Goal: Connect with others: Establish contact or relationships with other users

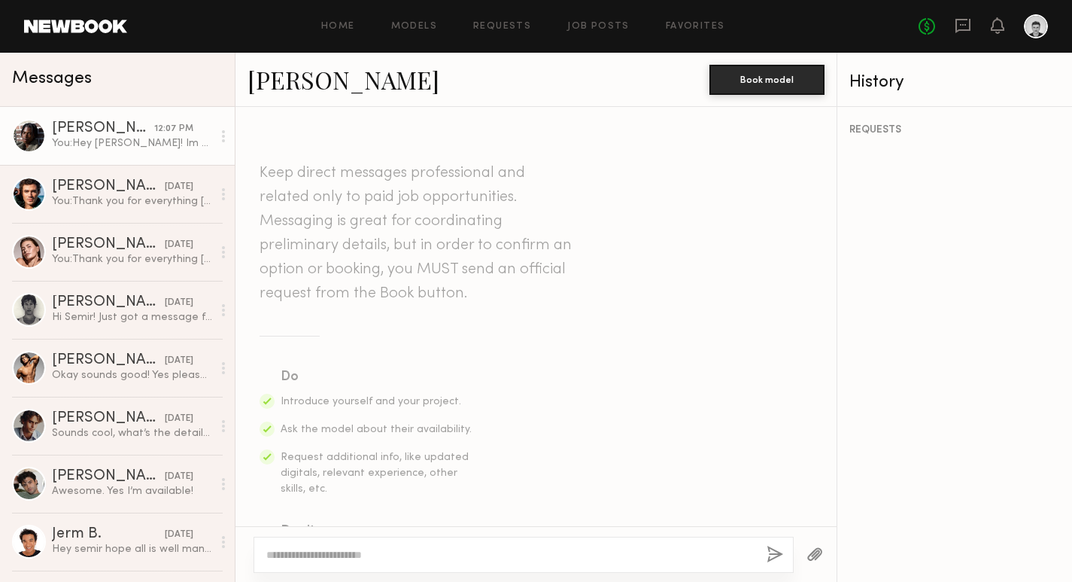
scroll to position [421, 0]
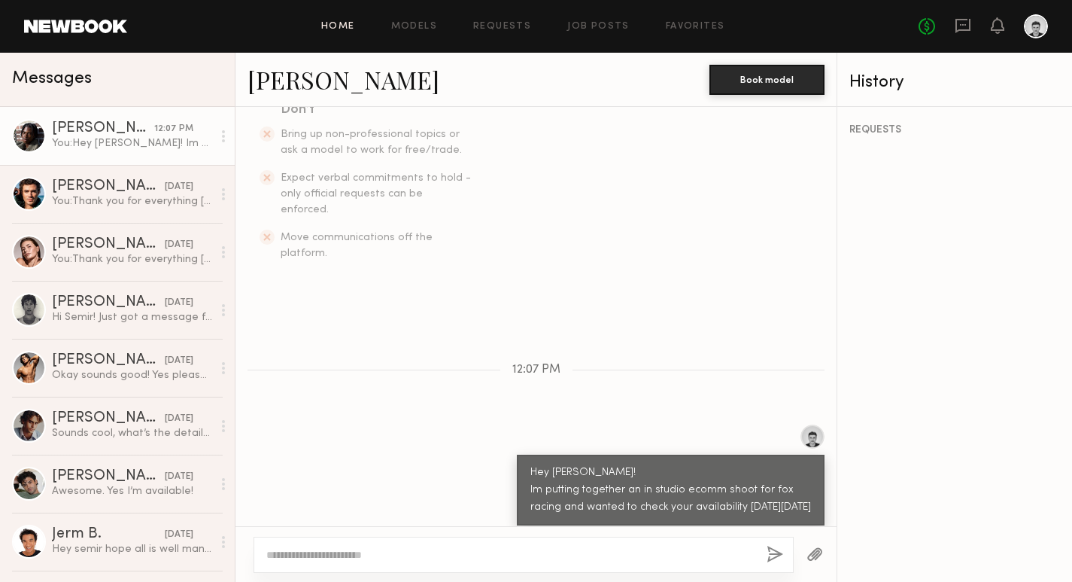
click at [351, 27] on link "Home" at bounding box center [338, 27] width 34 height 10
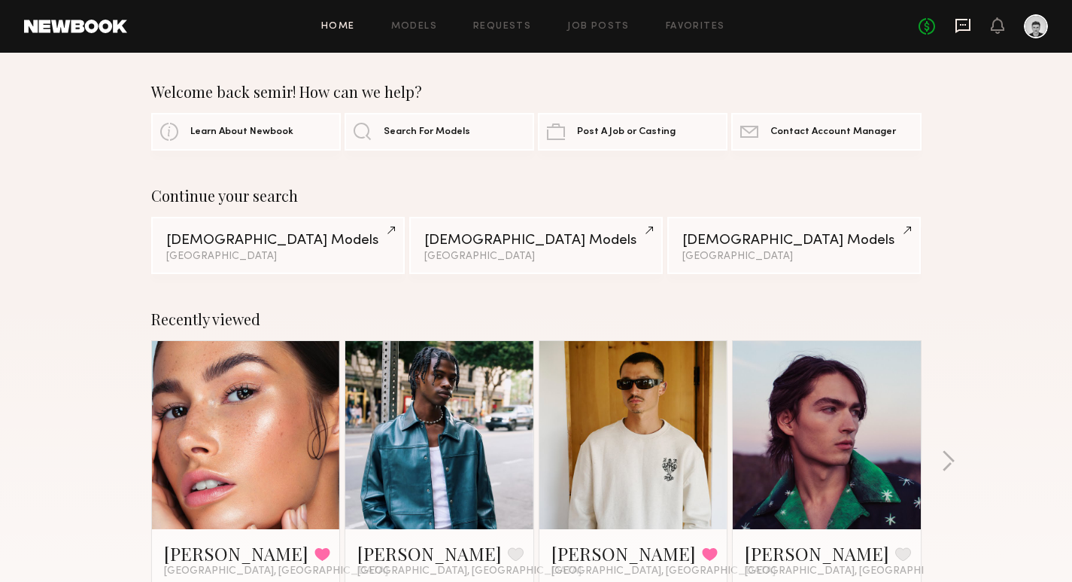
click at [965, 32] on icon at bounding box center [963, 25] width 17 height 17
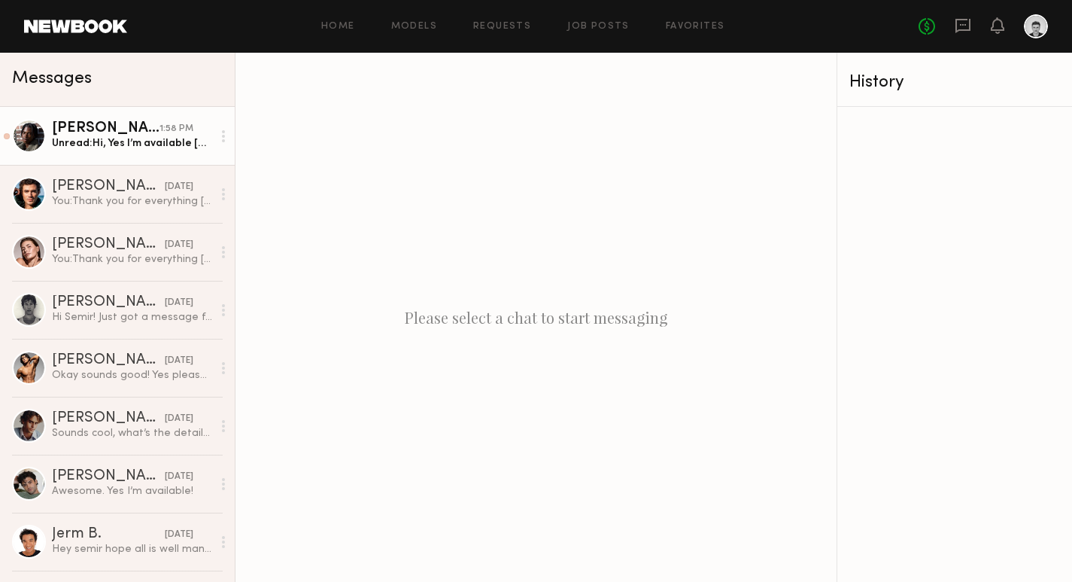
click at [169, 144] on div "Unread: Hi, Yes I’m available [DATE]" at bounding box center [132, 143] width 160 height 14
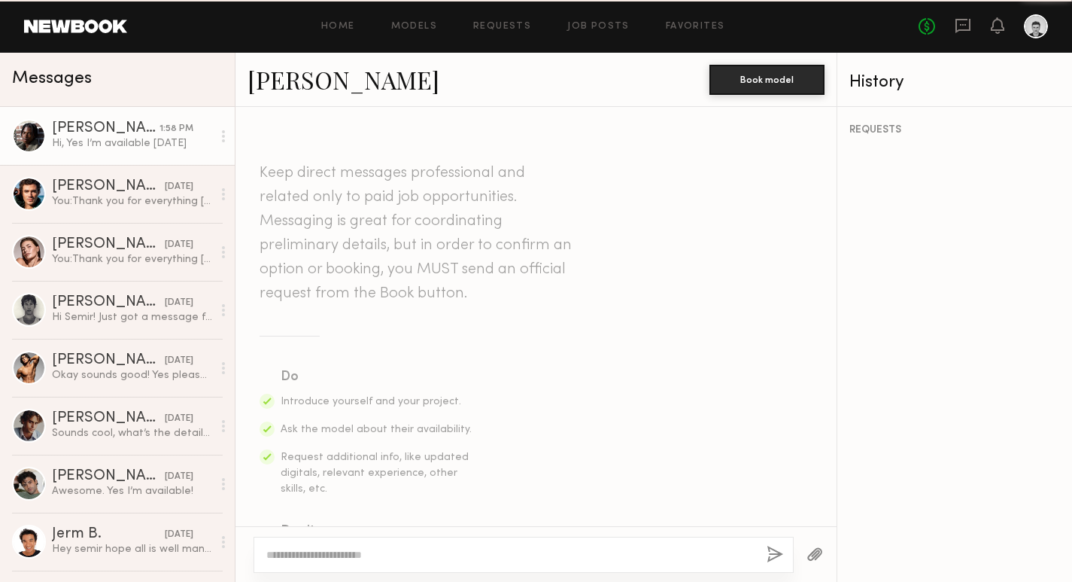
scroll to position [464, 0]
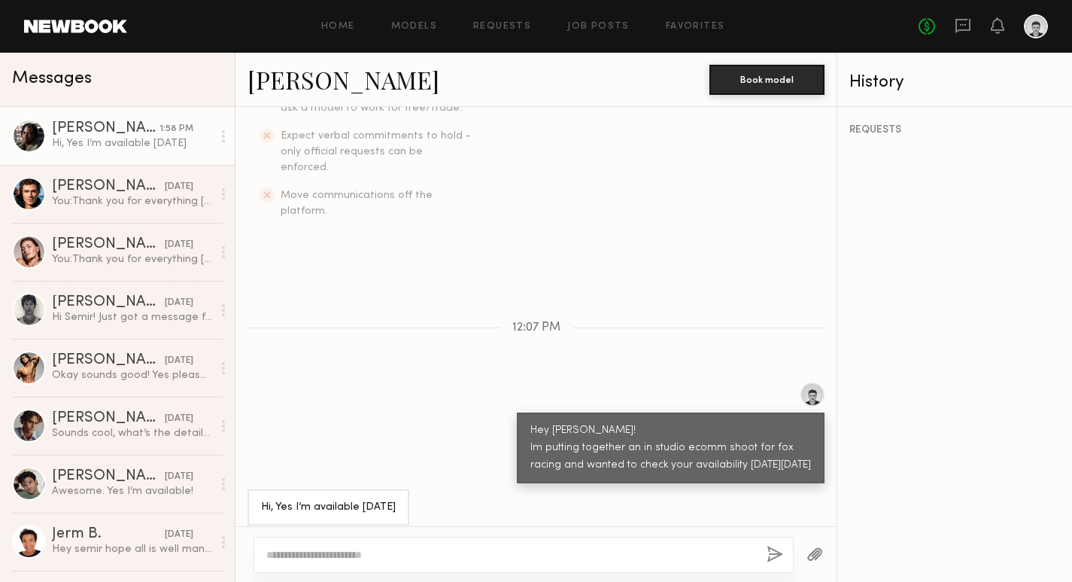
click at [286, 85] on link "[PERSON_NAME]" at bounding box center [344, 79] width 192 height 32
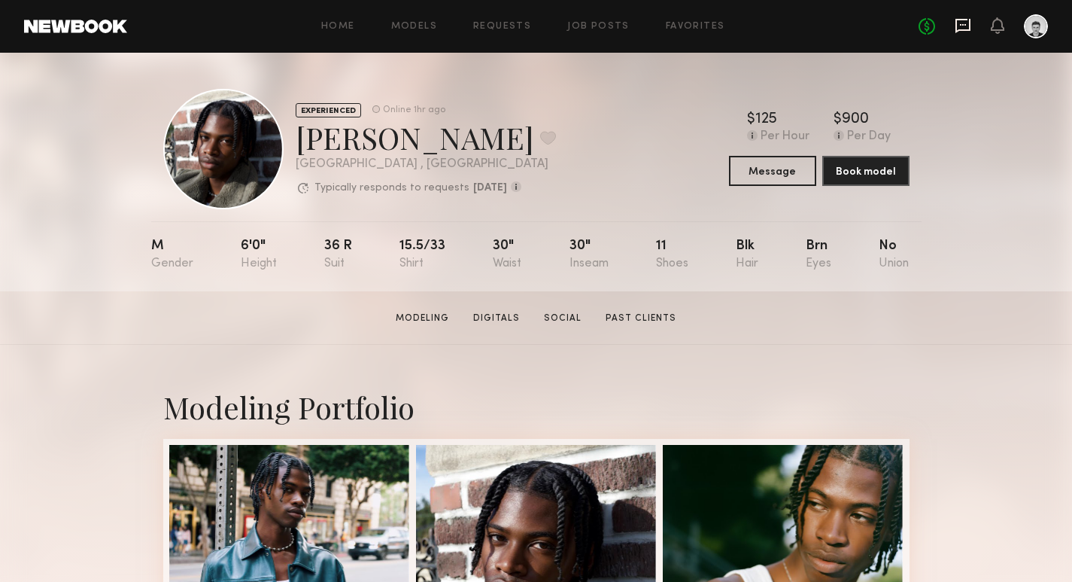
click at [962, 24] on icon at bounding box center [963, 25] width 6 height 2
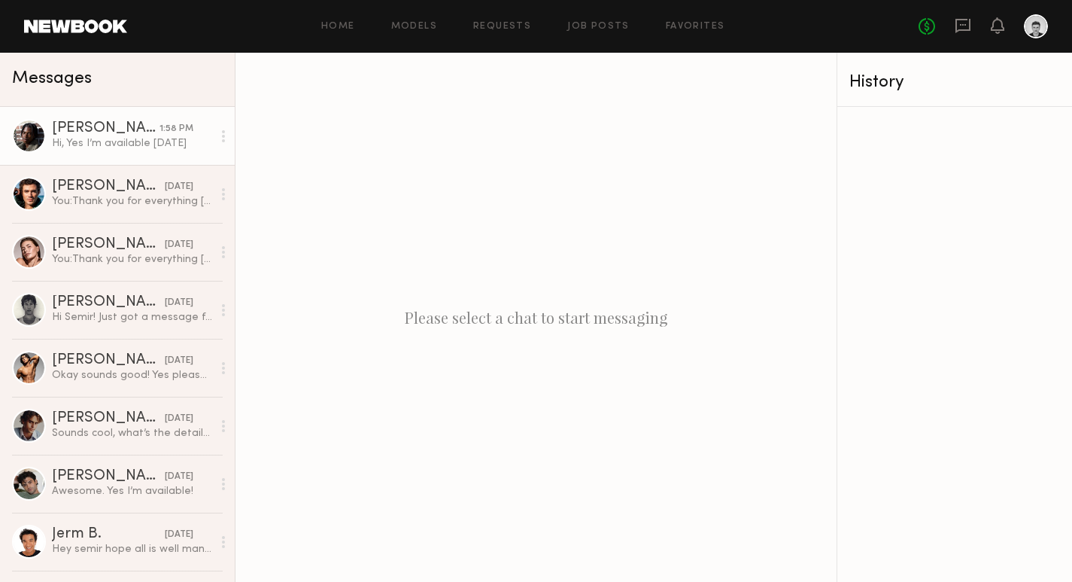
click at [94, 148] on div "Hi, Yes I’m available [DATE]" at bounding box center [132, 143] width 160 height 14
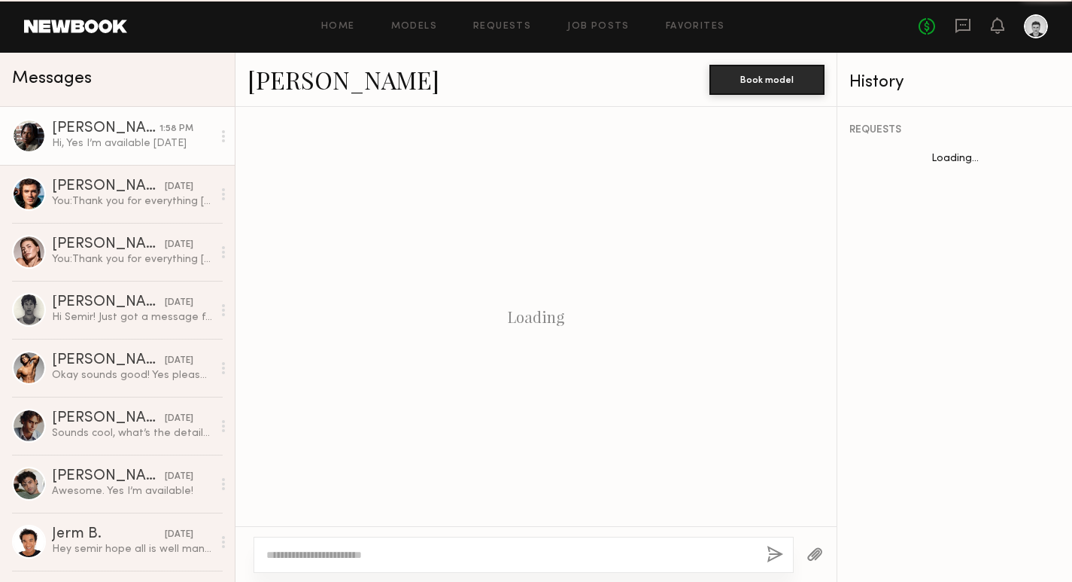
scroll to position [446, 0]
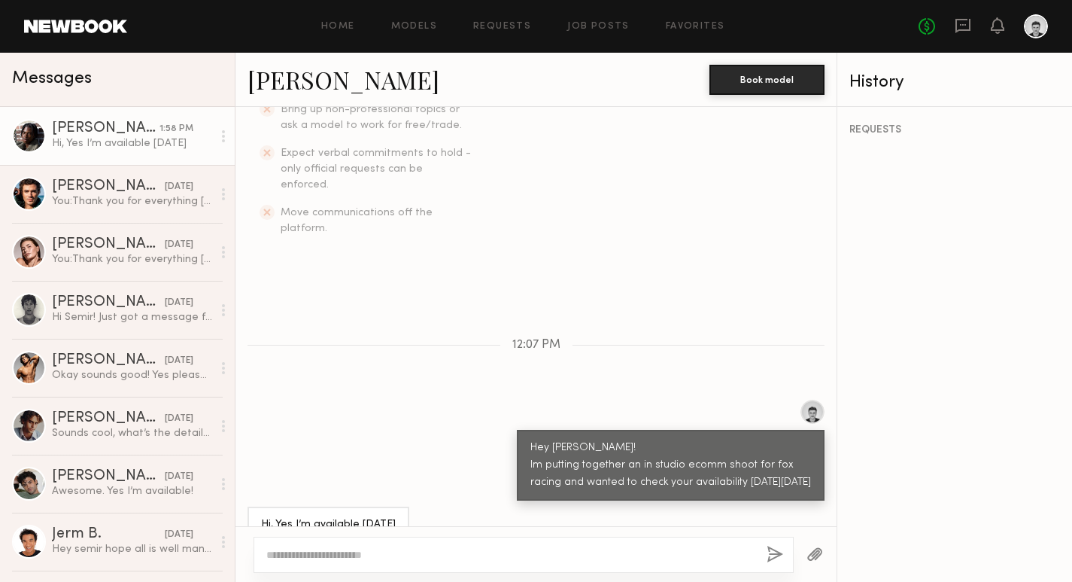
click at [402, 552] on textarea at bounding box center [510, 554] width 488 height 15
type textarea "*"
type textarea "**********"
click at [769, 558] on button "button" at bounding box center [775, 555] width 17 height 19
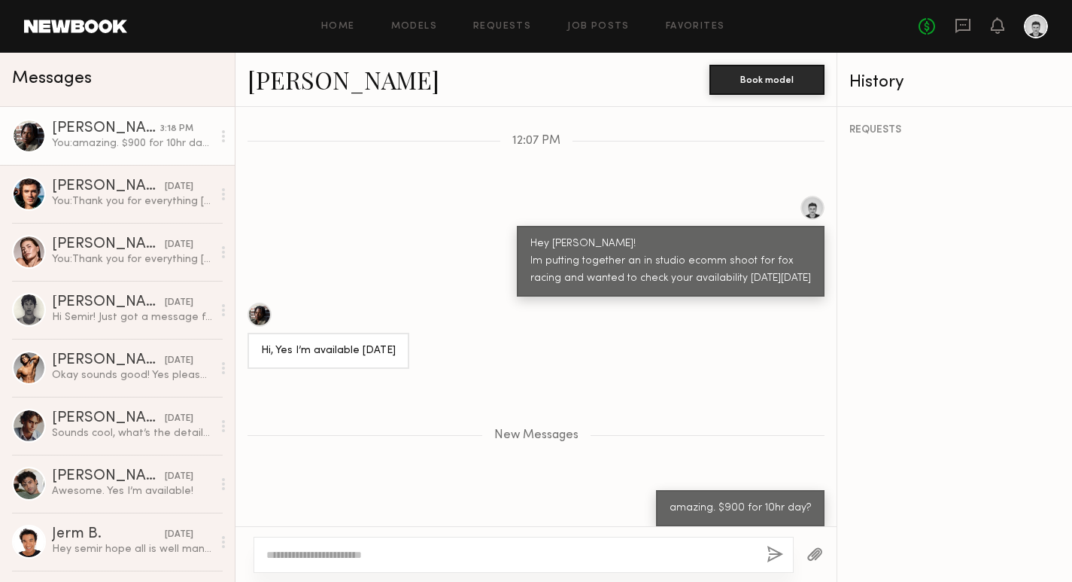
click at [382, 342] on div "Hi, Yes I’m available [DATE]" at bounding box center [328, 350] width 135 height 17
click at [478, 348] on div "Hi, Yes I’m available [DATE]" at bounding box center [536, 336] width 601 height 66
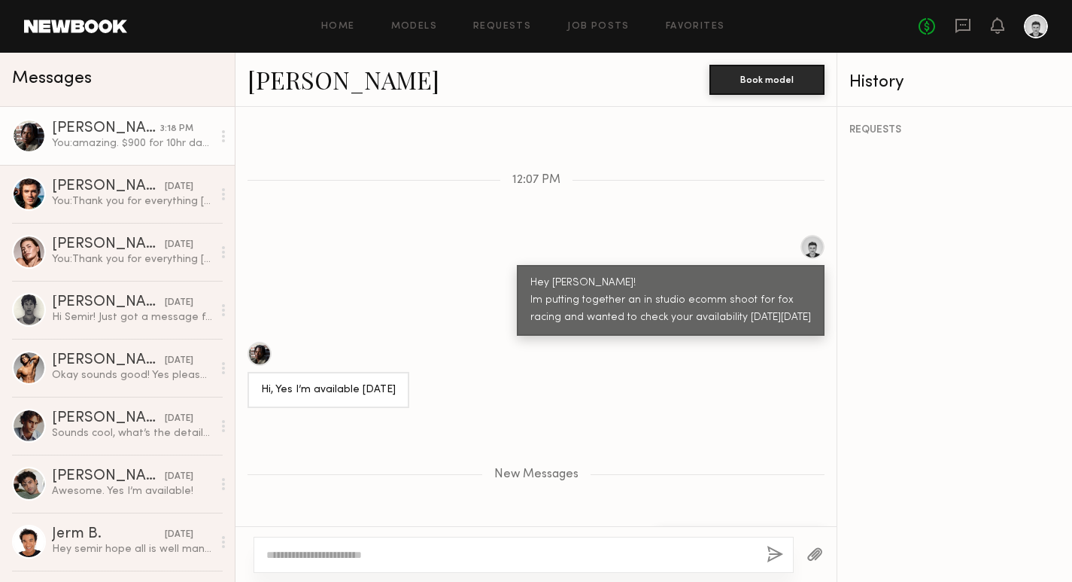
scroll to position [603, 0]
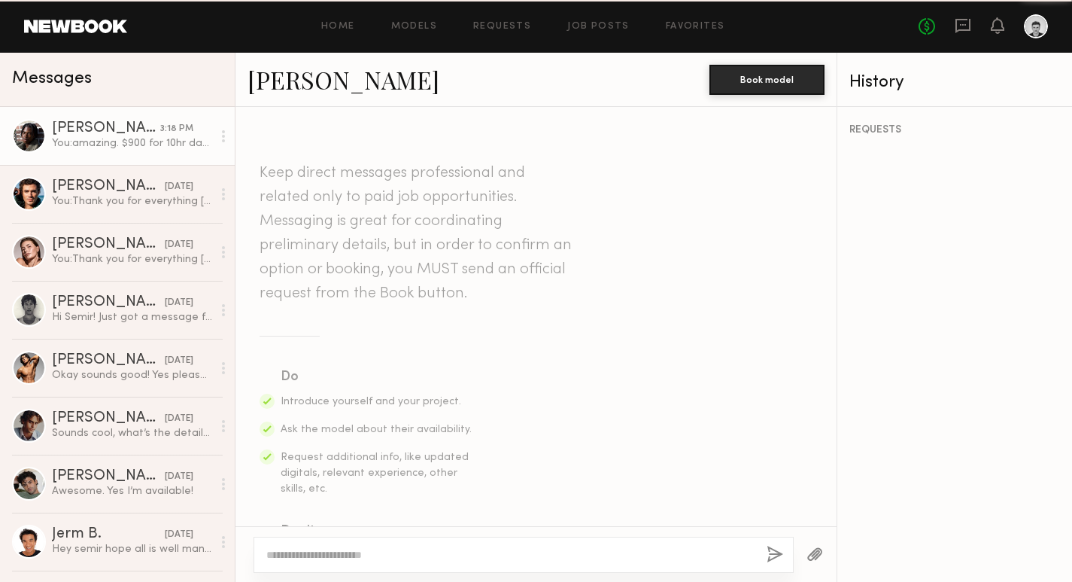
scroll to position [536, 0]
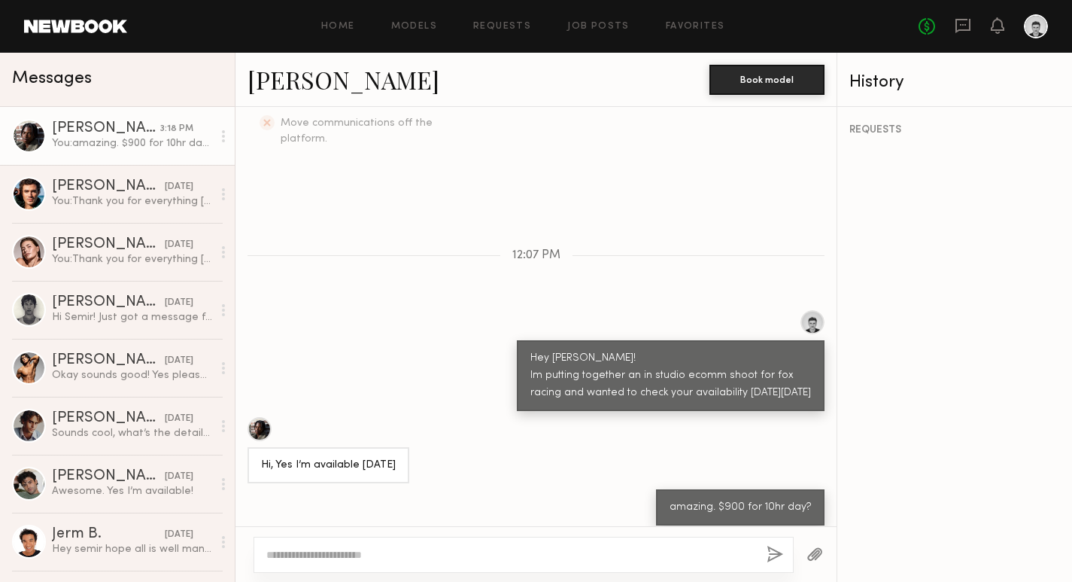
click at [141, 145] on div "You: amazing. $900 for 10hr day?" at bounding box center [132, 143] width 160 height 14
click at [382, 457] on div "Hi, Yes I’m available [DATE]" at bounding box center [328, 465] width 135 height 17
click at [418, 474] on div "Keep direct messages professional and related only to paid job opportunities. M…" at bounding box center [536, 316] width 601 height 419
click at [482, 452] on div "Hi, Yes I’m available [DATE]" at bounding box center [536, 450] width 601 height 66
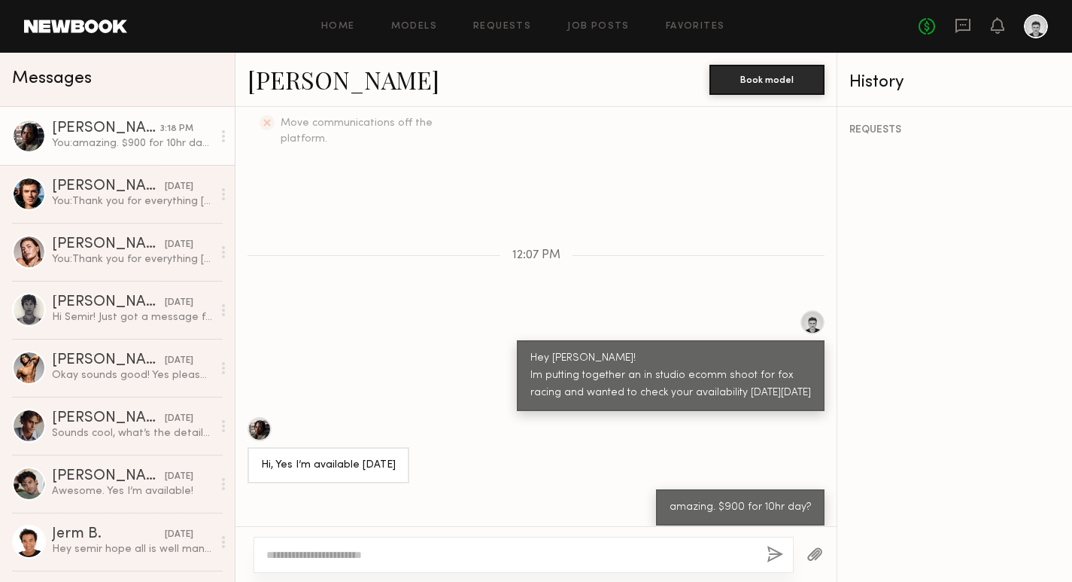
click at [391, 457] on div "Hi, Yes I’m available [DATE]" at bounding box center [328, 465] width 135 height 17
